Goal: Task Accomplishment & Management: Manage account settings

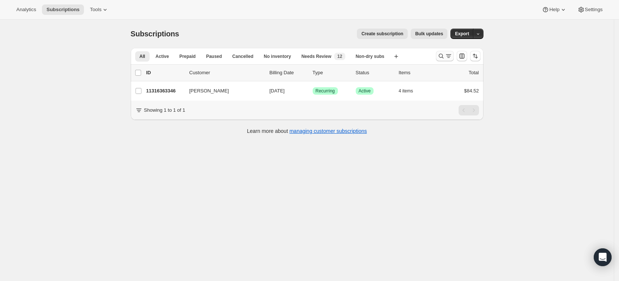
click at [444, 60] on button "Search and filter results" at bounding box center [445, 56] width 18 height 10
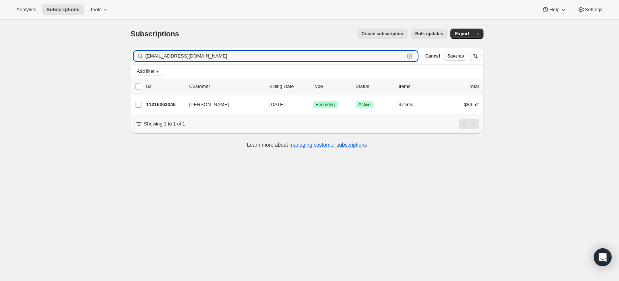
click at [413, 59] on icon "button" at bounding box center [409, 55] width 7 height 7
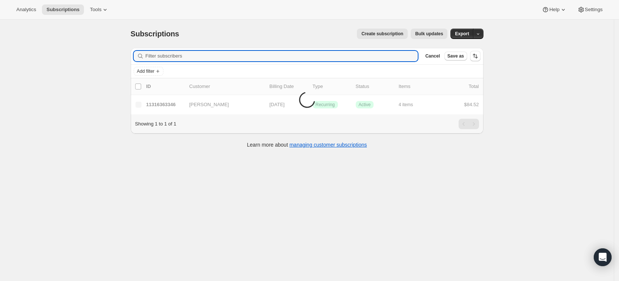
paste input "[PERSON_NAME]"
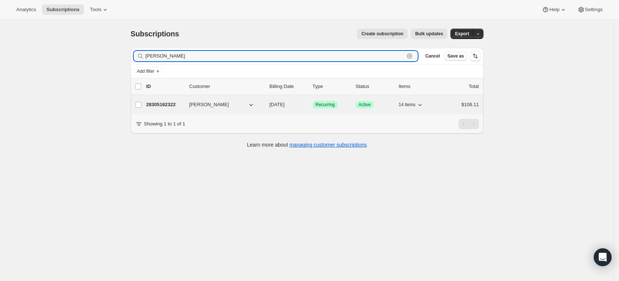
type input "[PERSON_NAME]"
click at [164, 103] on p "28305162322" at bounding box center [164, 104] width 37 height 7
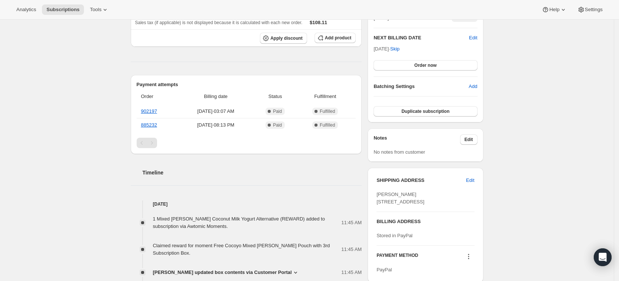
scroll to position [87, 0]
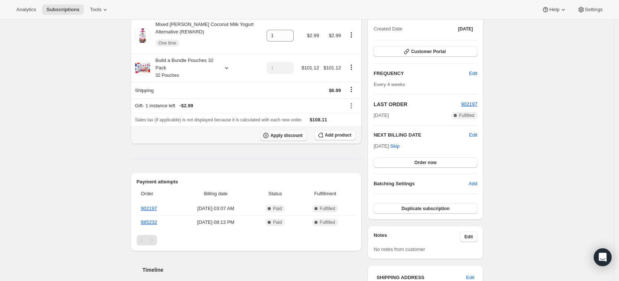
click at [285, 135] on span "Apply discount" at bounding box center [286, 136] width 32 height 6
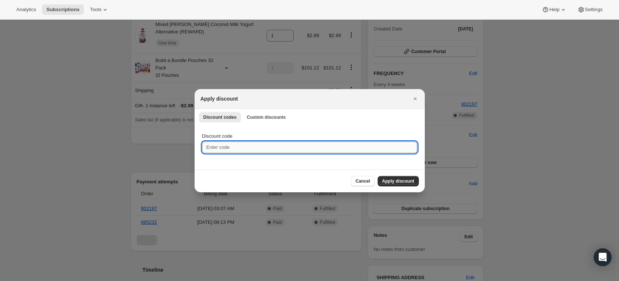
click at [237, 147] on input "Discount code" at bounding box center [309, 148] width 215 height 12
paste input "FIVE7C630M58"
type input "FIVE7C630M58"
click at [392, 179] on span "Apply discount" at bounding box center [398, 181] width 32 height 6
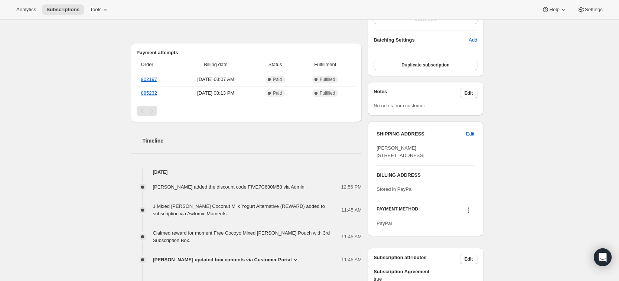
scroll to position [232, 0]
